Goal: Task Accomplishment & Management: Manage account settings

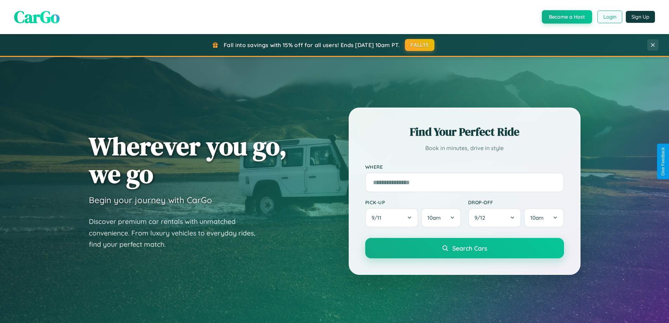
click at [609, 17] on button "Login" at bounding box center [609, 17] width 25 height 13
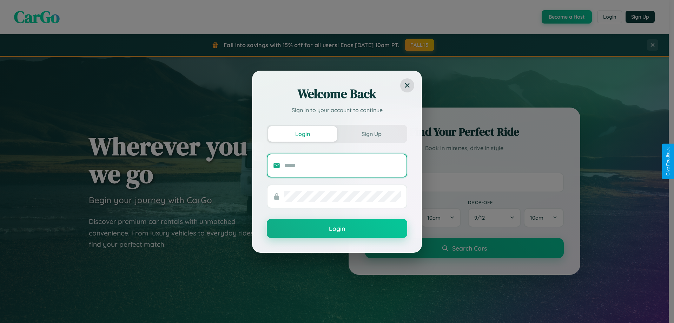
click at [343, 165] on input "text" at bounding box center [342, 165] width 117 height 11
type input "**********"
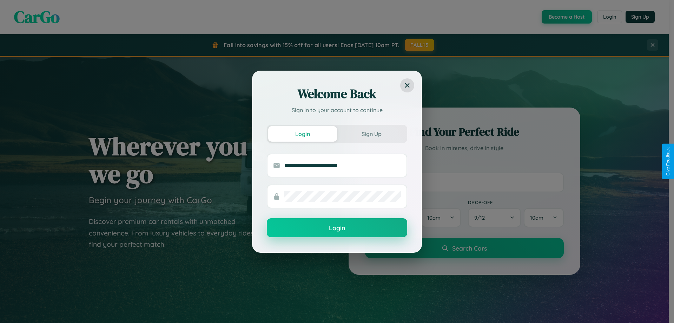
click at [337, 228] on button "Login" at bounding box center [337, 227] width 140 height 19
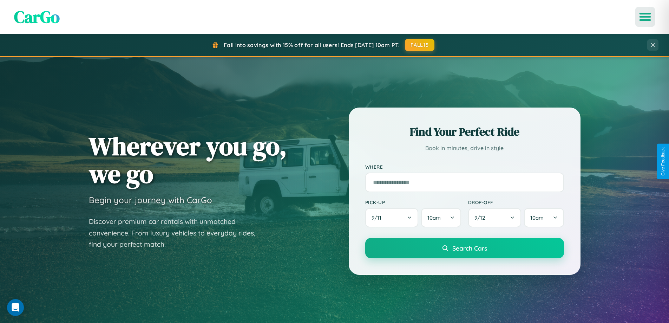
click at [645, 17] on icon "Open menu" at bounding box center [645, 17] width 10 height 6
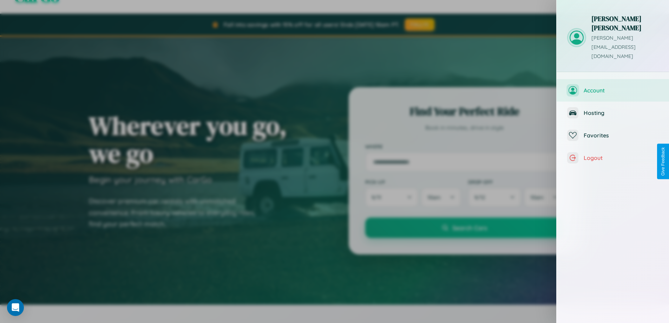
scroll to position [282, 0]
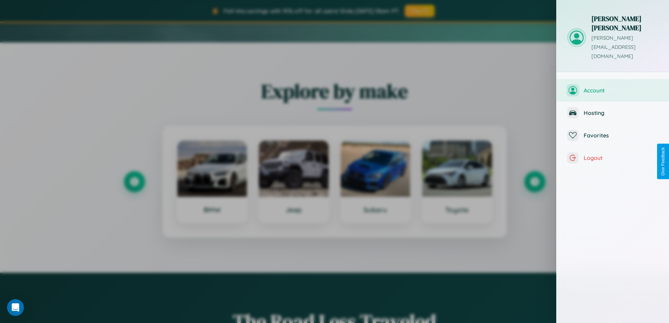
click at [635, 87] on span "Account" at bounding box center [621, 90] width 75 height 7
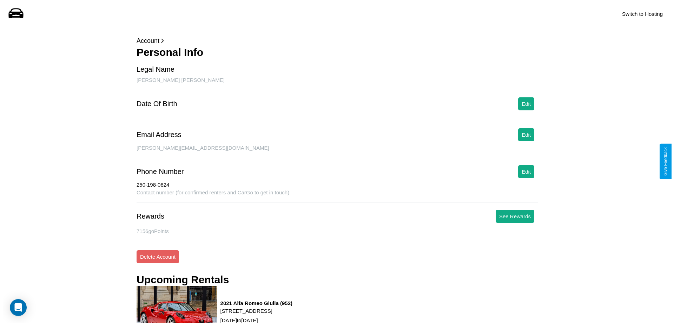
scroll to position [95, 0]
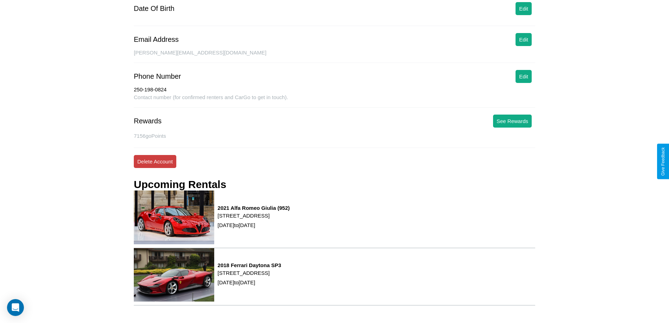
click at [155, 161] on button "Delete Account" at bounding box center [155, 161] width 42 height 13
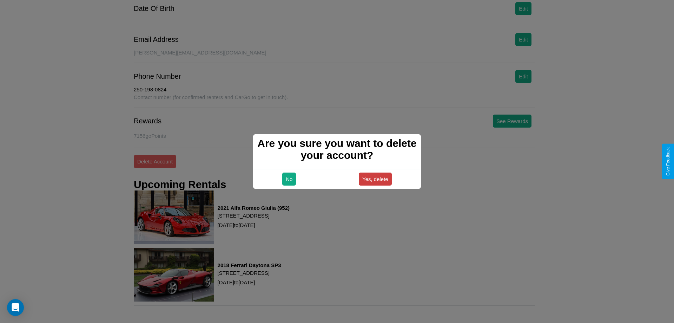
click at [375, 179] on button "Yes, delete" at bounding box center [375, 178] width 33 height 13
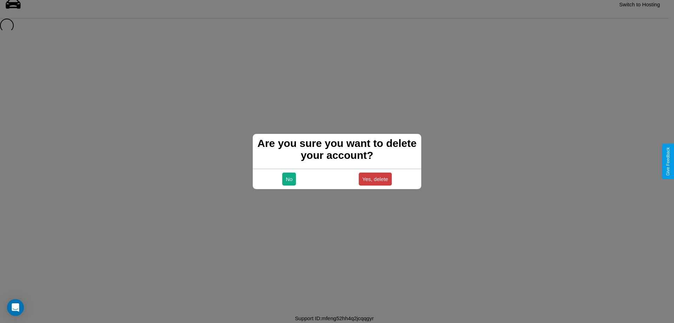
scroll to position [9, 0]
